Goal: Find specific page/section: Find specific page/section

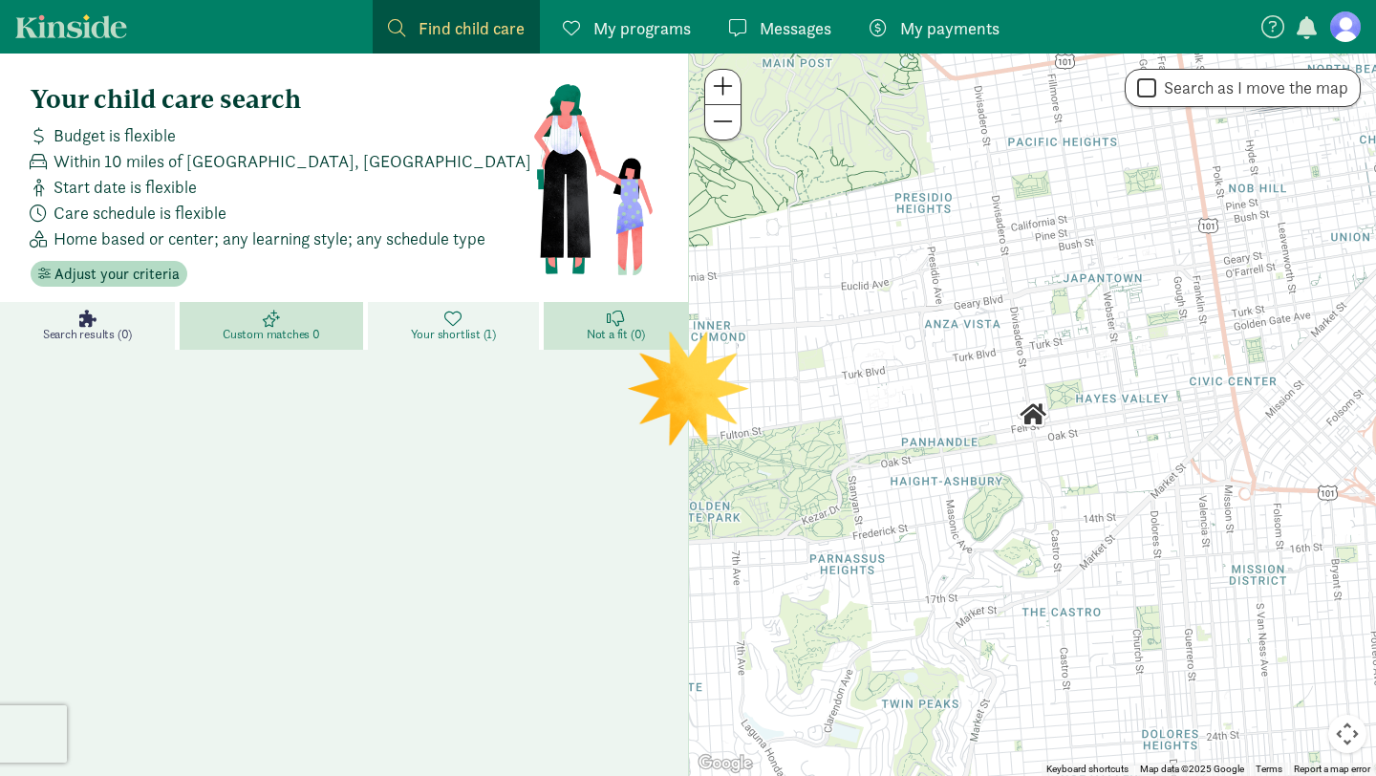
click at [464, 324] on link "Your shortlist (1)" at bounding box center [456, 326] width 176 height 48
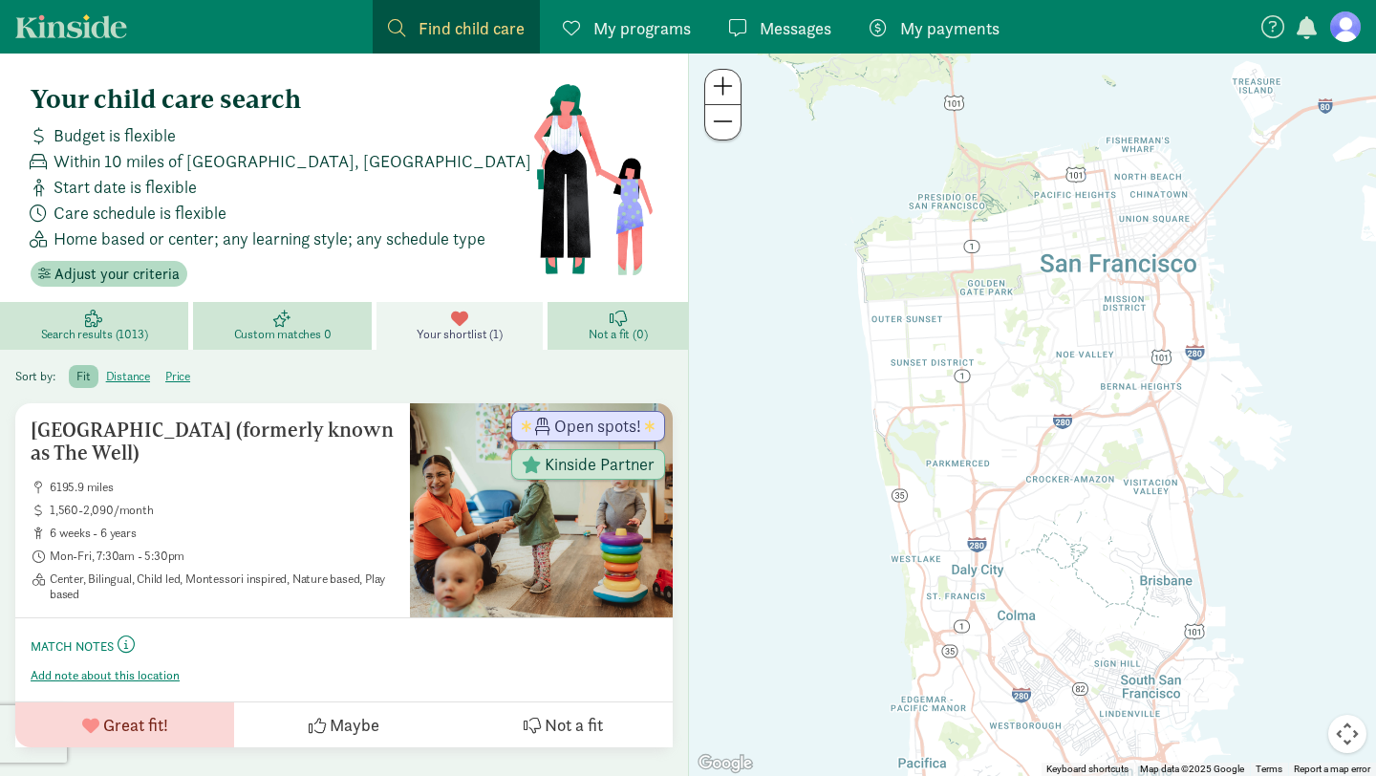
click at [390, 34] on span at bounding box center [396, 27] width 17 height 17
